Goal: Task Accomplishment & Management: Use online tool/utility

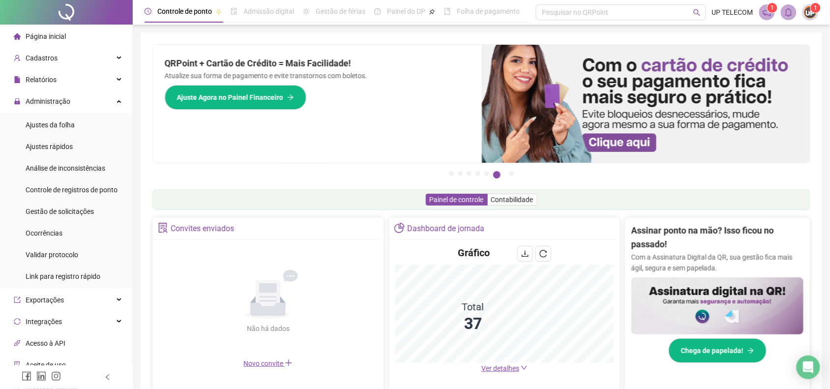
click at [54, 33] on span "Página inicial" at bounding box center [46, 36] width 40 height 8
click at [61, 218] on div "Gestão de solicitações" at bounding box center [60, 211] width 68 height 20
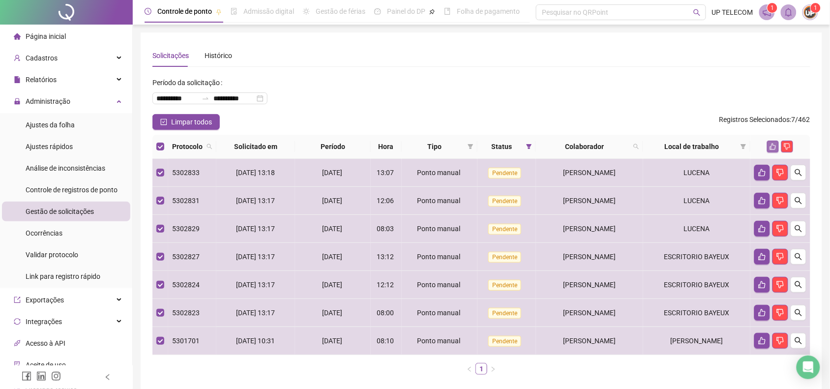
click at [775, 149] on icon "like" at bounding box center [772, 146] width 7 height 7
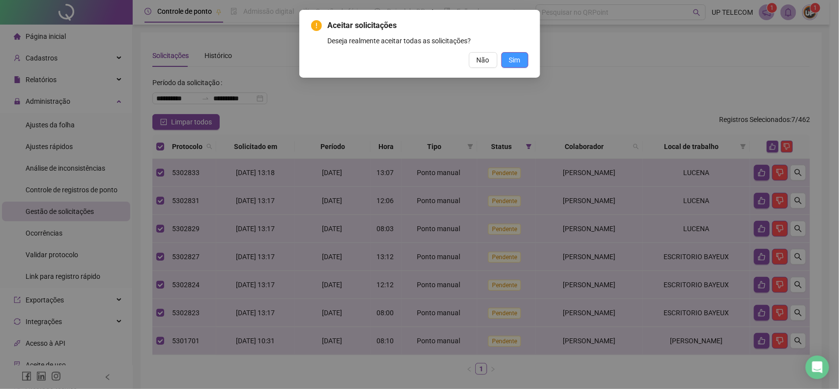
click at [510, 56] on span "Sim" at bounding box center [514, 60] width 11 height 11
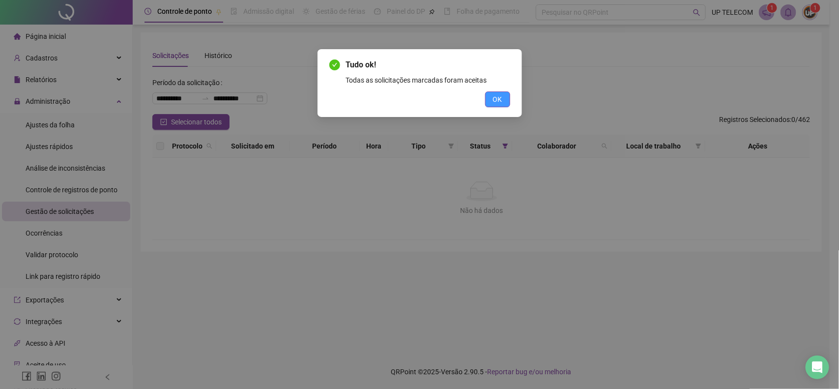
click at [490, 99] on button "OK" at bounding box center [497, 99] width 25 height 16
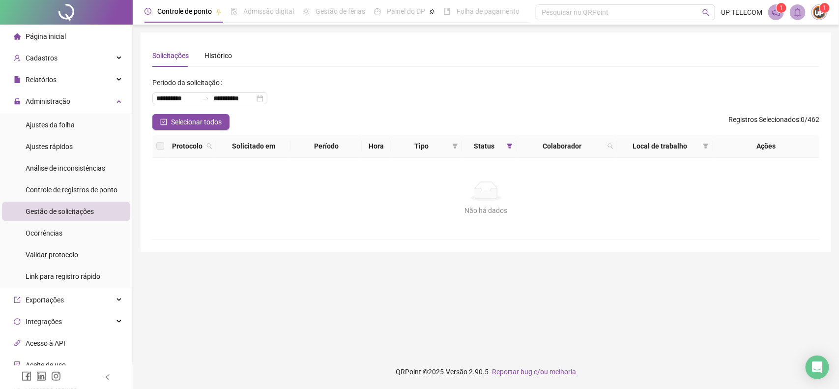
click at [53, 38] on span "Página inicial" at bounding box center [46, 36] width 40 height 8
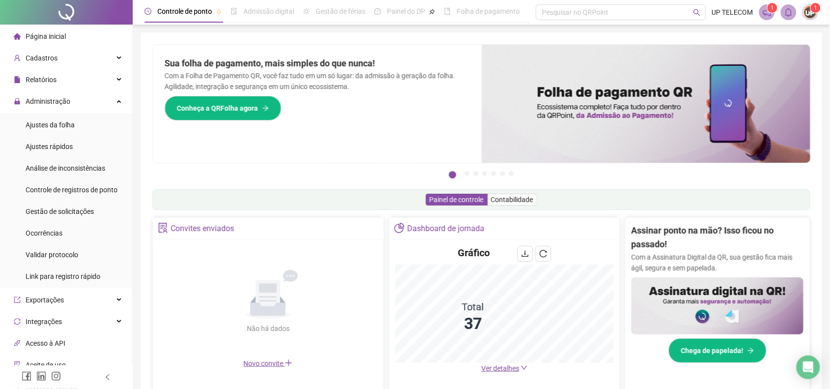
click at [43, 38] on span "Página inicial" at bounding box center [46, 36] width 40 height 8
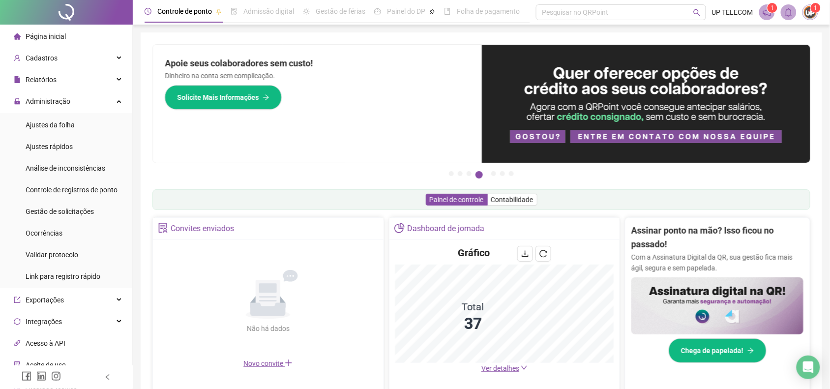
click at [62, 35] on span "Página inicial" at bounding box center [46, 36] width 40 height 8
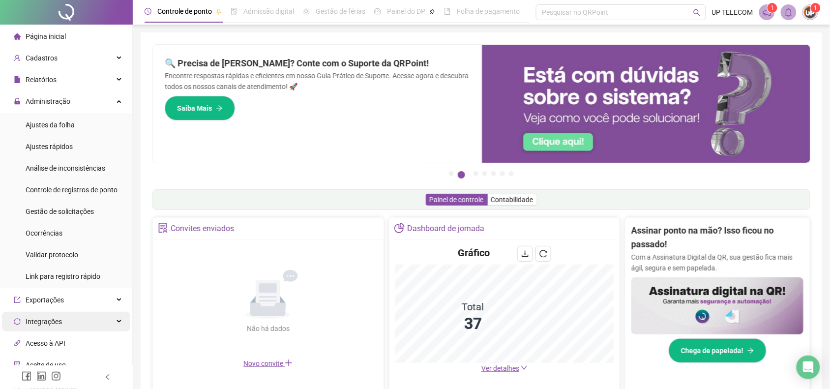
drag, startPoint x: 62, startPoint y: 36, endPoint x: 75, endPoint y: 323, distance: 287.8
click at [62, 36] on span "Página inicial" at bounding box center [46, 36] width 40 height 8
click at [82, 207] on span "Gestão de solicitações" at bounding box center [60, 211] width 68 height 8
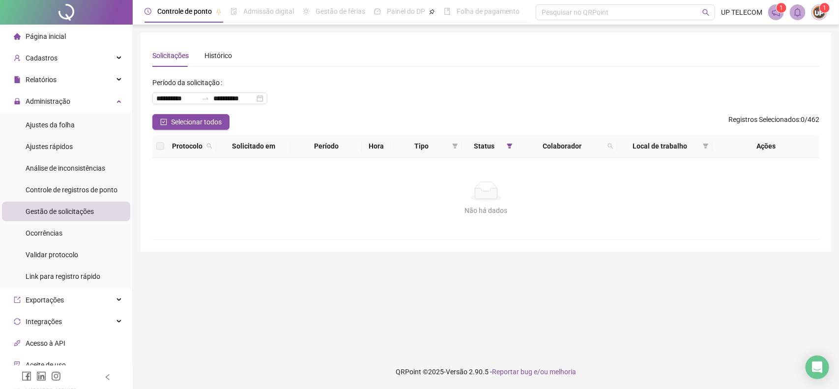
click at [52, 32] on span "Página inicial" at bounding box center [46, 36] width 40 height 8
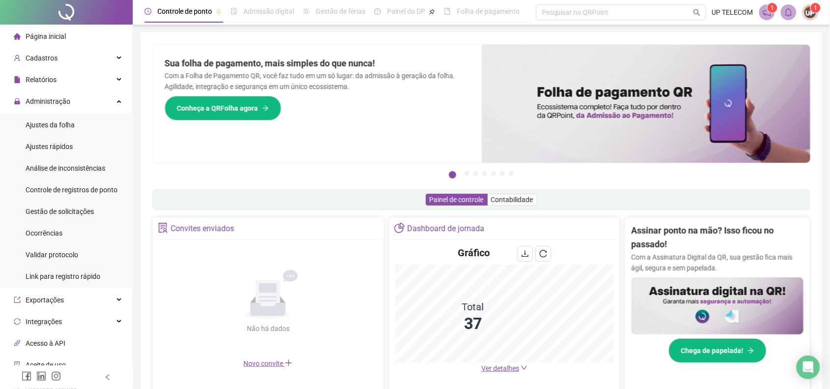
click at [72, 42] on li "Página inicial" at bounding box center [66, 37] width 128 height 20
drag, startPoint x: 40, startPoint y: 37, endPoint x: 175, endPoint y: 112, distance: 154.6
click at [40, 37] on span "Página inicial" at bounding box center [46, 36] width 40 height 8
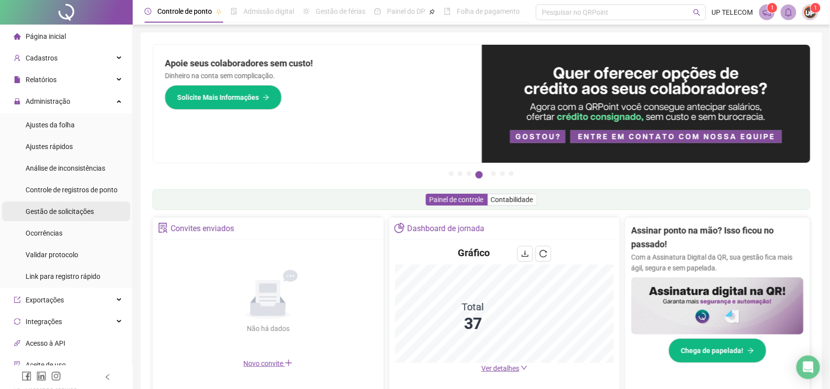
click at [57, 215] on div "Gestão de solicitações" at bounding box center [60, 211] width 68 height 20
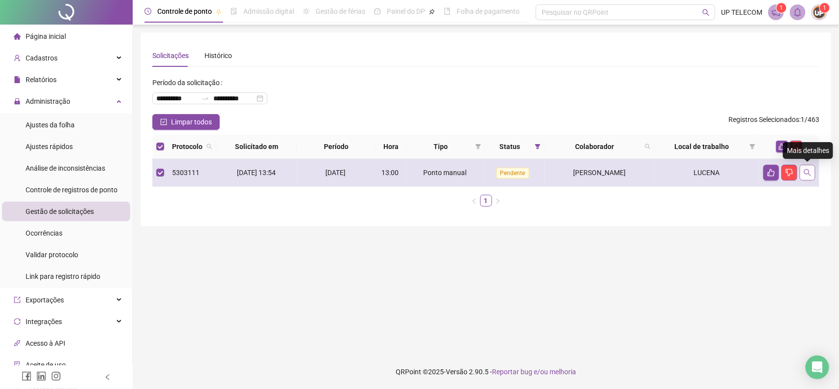
click at [802, 166] on button "button" at bounding box center [808, 173] width 16 height 16
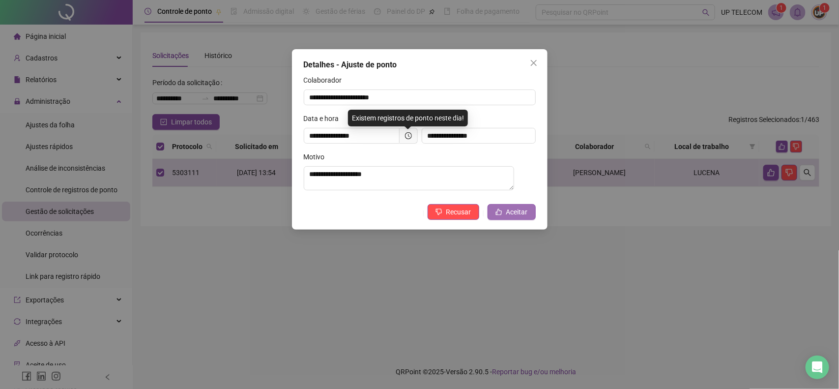
click at [523, 217] on span "Aceitar" at bounding box center [517, 211] width 22 height 11
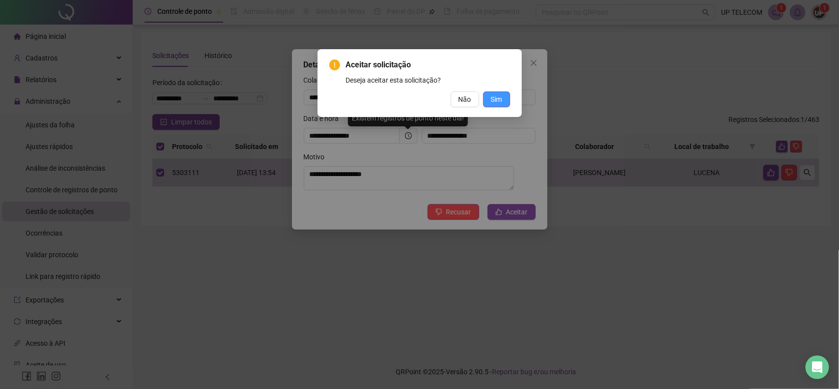
click at [496, 101] on span "Sim" at bounding box center [496, 99] width 11 height 11
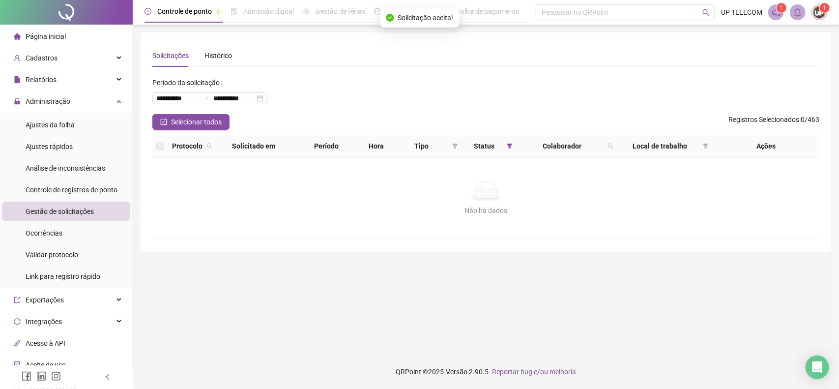
click at [38, 32] on span "Página inicial" at bounding box center [46, 36] width 40 height 8
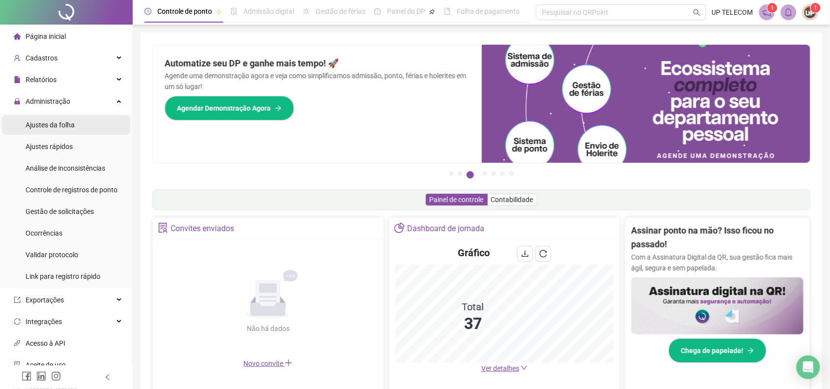
click at [85, 127] on li "Ajustes da folha" at bounding box center [66, 125] width 128 height 20
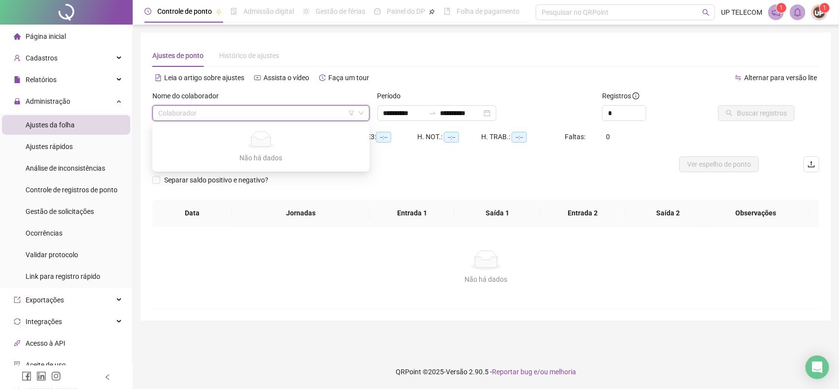
click at [224, 113] on input "search" at bounding box center [256, 113] width 197 height 15
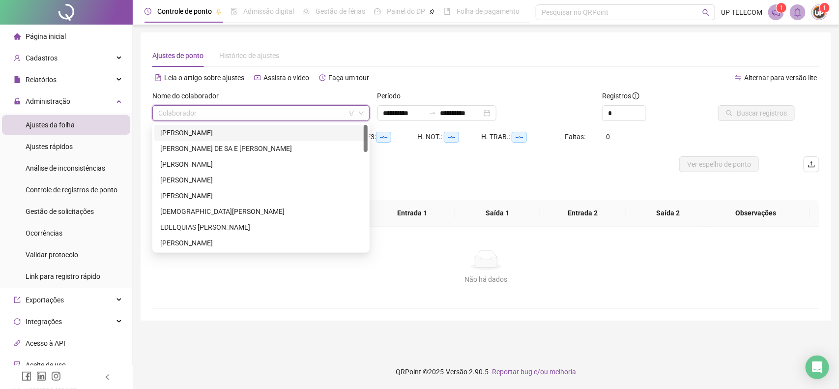
type input "**********"
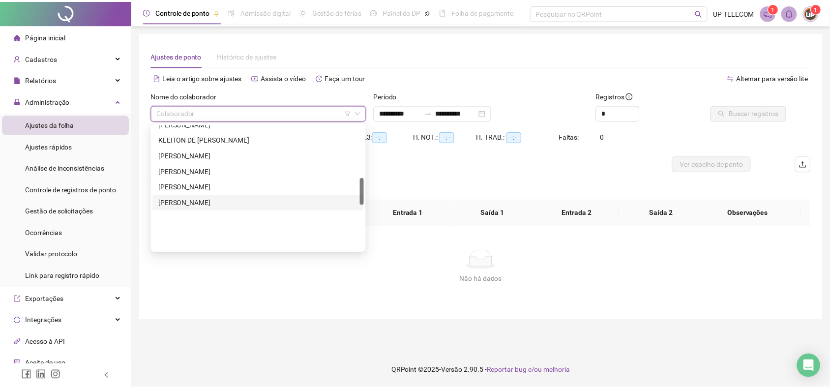
scroll to position [184, 0]
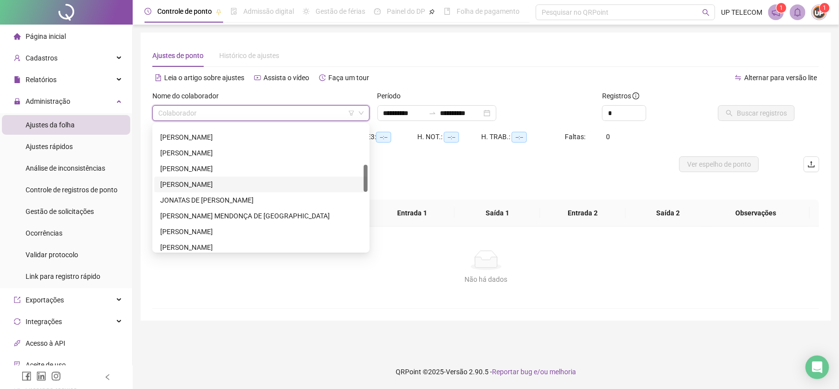
click at [232, 182] on div "[PERSON_NAME]" at bounding box center [260, 184] width 201 height 11
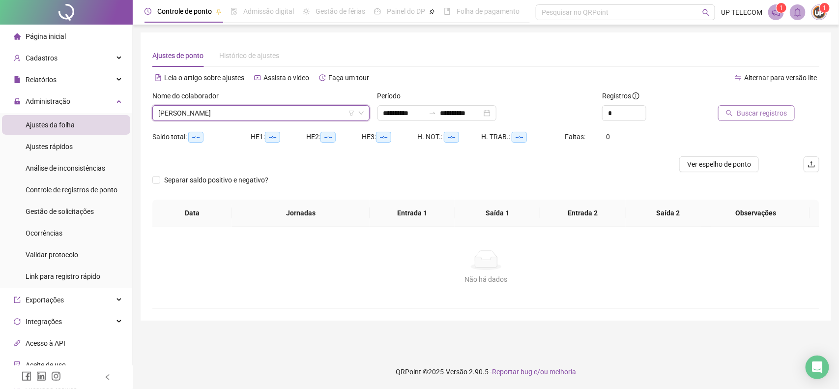
click at [758, 112] on span "Buscar registros" at bounding box center [762, 113] width 50 height 11
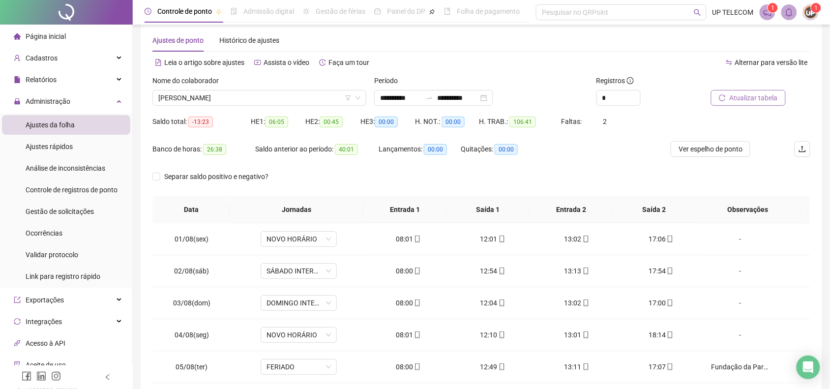
scroll to position [0, 0]
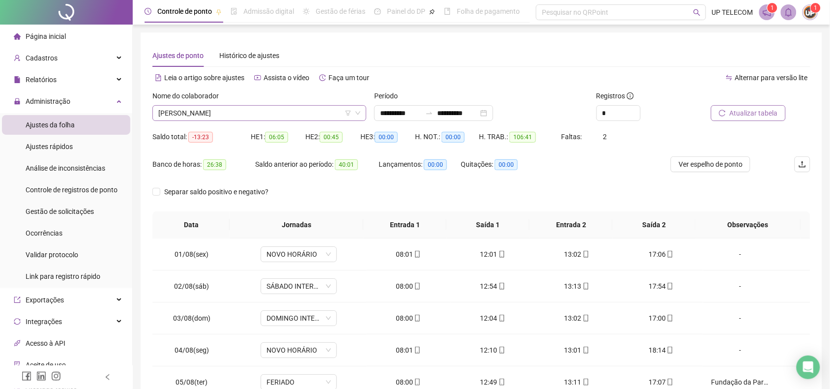
click at [245, 114] on span "[PERSON_NAME]" at bounding box center [259, 113] width 202 height 15
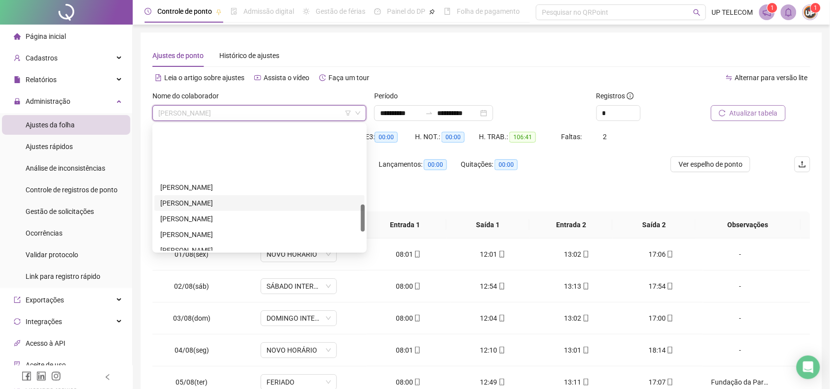
scroll to position [430, 0]
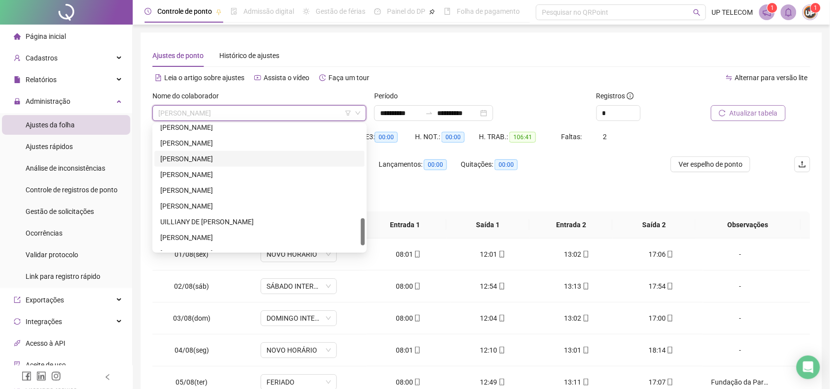
click at [214, 156] on div "[PERSON_NAME]" at bounding box center [259, 158] width 199 height 11
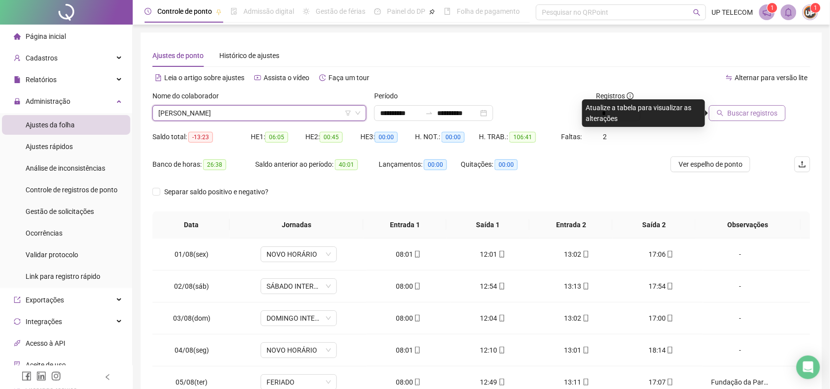
click at [740, 114] on span "Buscar registros" at bounding box center [752, 113] width 50 height 11
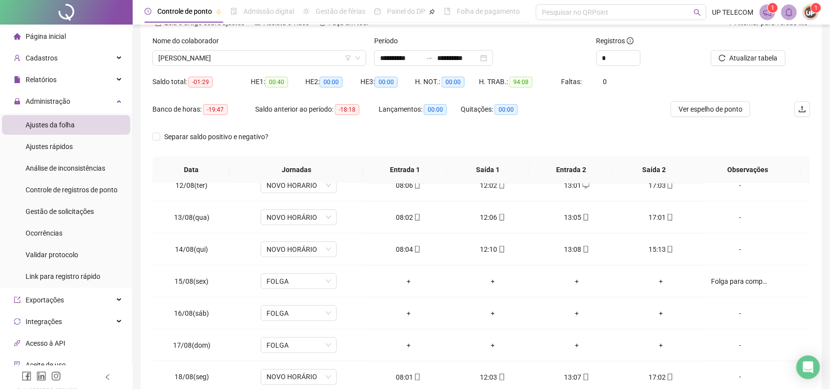
scroll to position [114, 0]
